Goal: Transaction & Acquisition: Purchase product/service

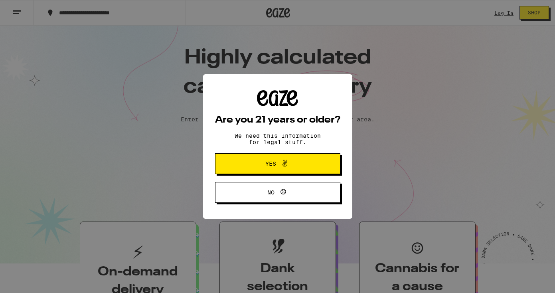
click at [289, 161] on icon at bounding box center [285, 163] width 10 height 10
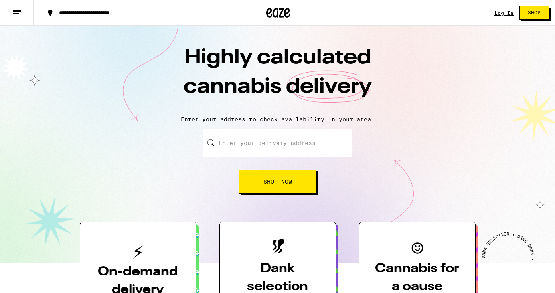
click at [281, 156] on input "Enter your delivery address" at bounding box center [278, 143] width 150 height 28
type input "[STREET_ADDRESS]"
type input "Apt 17"
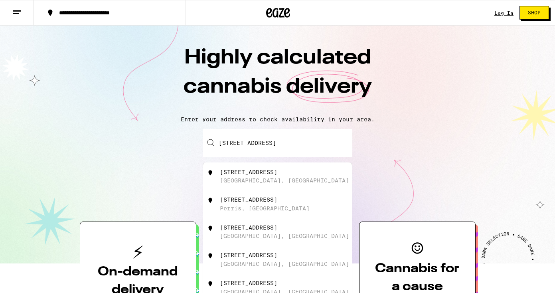
click at [298, 147] on input "[STREET_ADDRESS]" at bounding box center [278, 143] width 150 height 28
click at [292, 181] on div "[STREET_ADDRESS]" at bounding box center [291, 176] width 142 height 15
type input "[STREET_ADDRESS]"
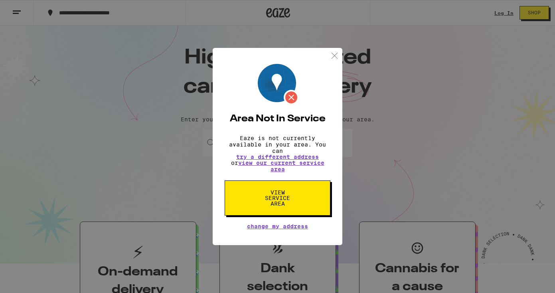
click at [338, 53] on img at bounding box center [335, 56] width 10 height 10
